Goal: Unclear

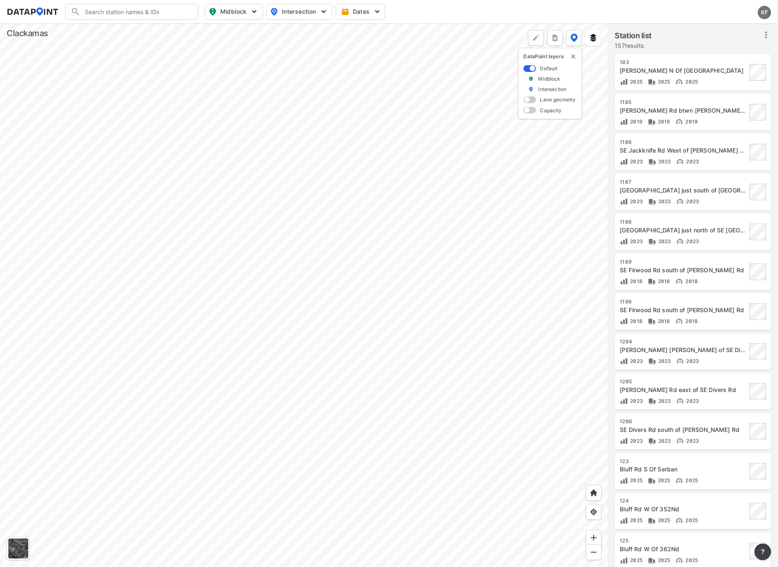
click at [348, 405] on div at bounding box center [304, 295] width 609 height 544
click at [555, 254] on div at bounding box center [304, 295] width 609 height 544
click at [609, 355] on div at bounding box center [304, 295] width 609 height 544
click at [279, 482] on div at bounding box center [304, 295] width 609 height 544
click at [260, 422] on div at bounding box center [304, 295] width 609 height 544
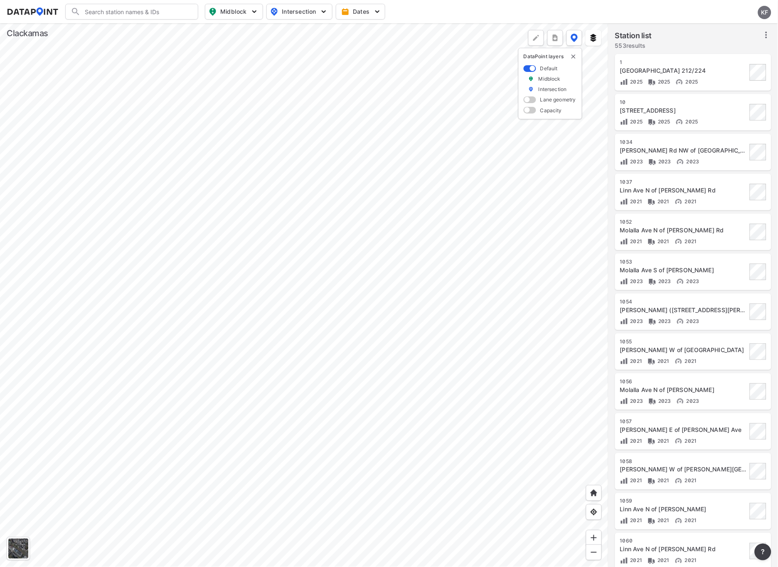
click at [267, 213] on div at bounding box center [304, 295] width 609 height 544
click at [90, 238] on div at bounding box center [304, 295] width 609 height 544
click at [175, 287] on div at bounding box center [304, 295] width 609 height 544
click at [300, 305] on div at bounding box center [304, 295] width 609 height 544
click at [108, 361] on div at bounding box center [304, 295] width 609 height 544
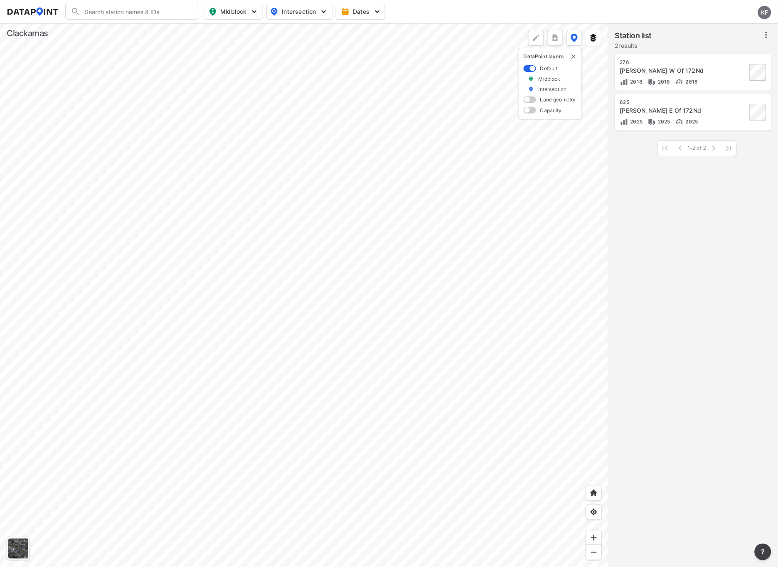
click at [234, 325] on div at bounding box center [304, 295] width 609 height 544
click at [196, 331] on div at bounding box center [304, 295] width 609 height 544
click at [202, 361] on div at bounding box center [304, 295] width 609 height 544
click at [205, 325] on div at bounding box center [304, 295] width 609 height 544
